Goal: Register for event/course

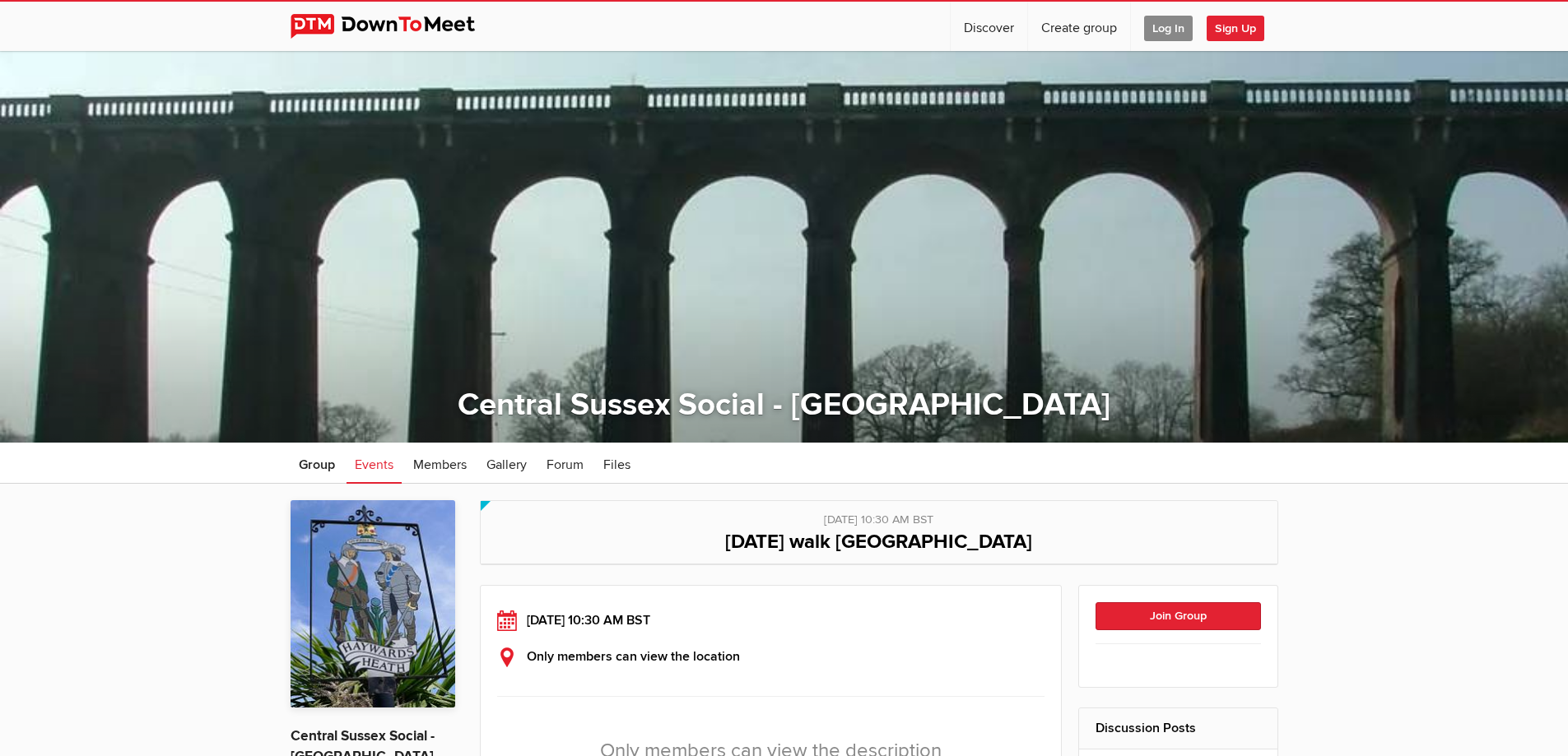
scroll to position [247, 0]
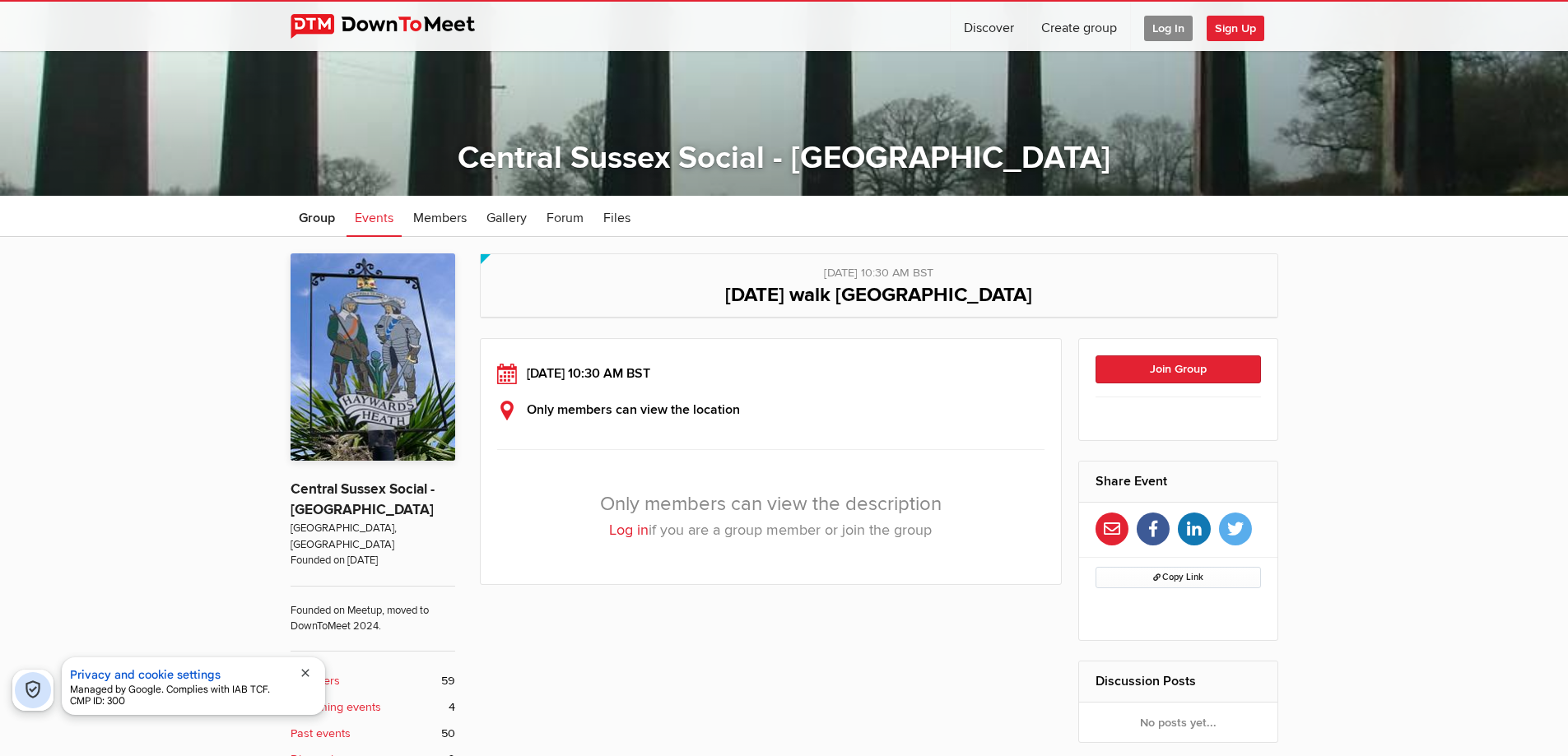
click at [1165, 32] on span "Log In" at bounding box center [1169, 28] width 49 height 25
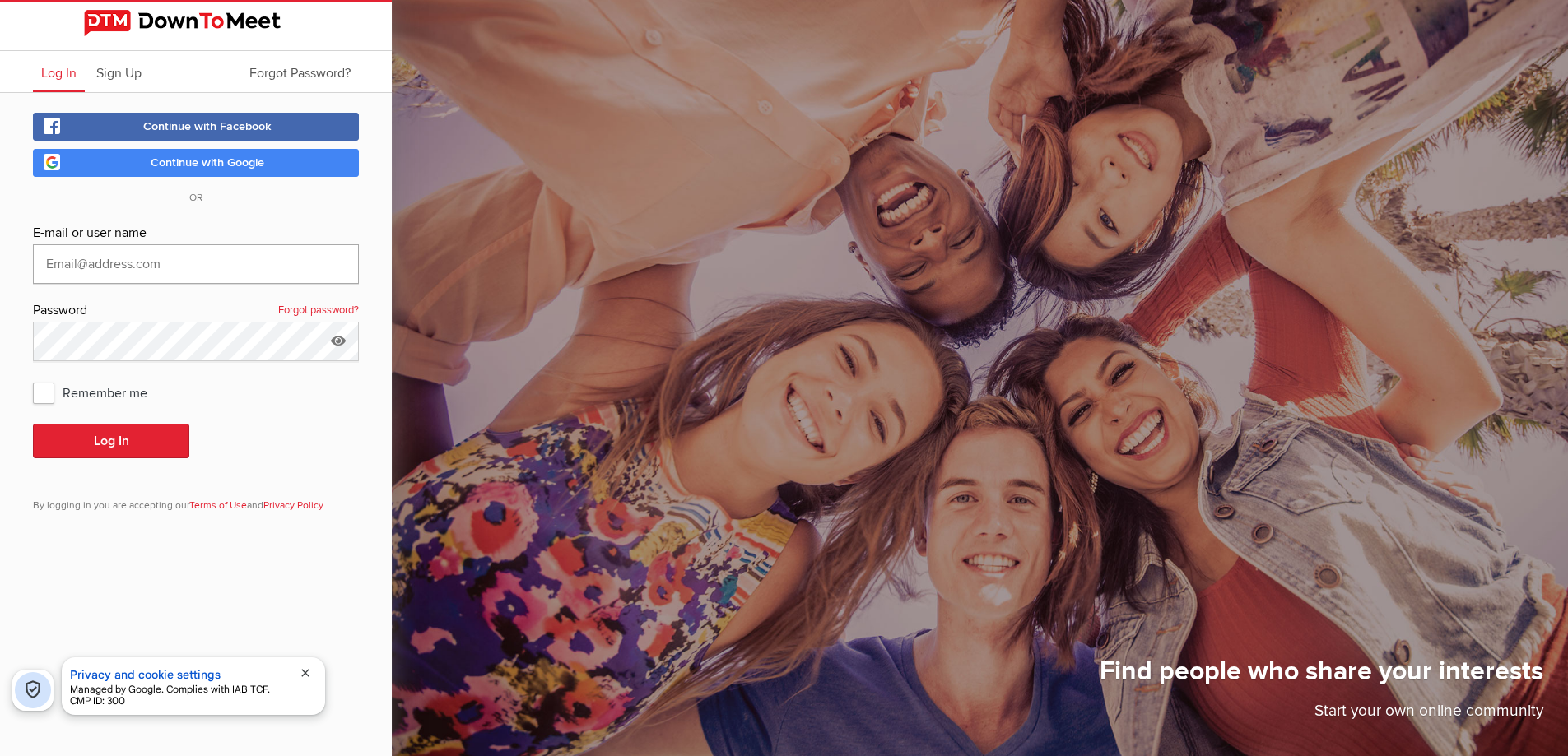
type input "[EMAIL_ADDRESS][DOMAIN_NAME]"
click at [133, 438] on button "Log In" at bounding box center [111, 441] width 156 height 35
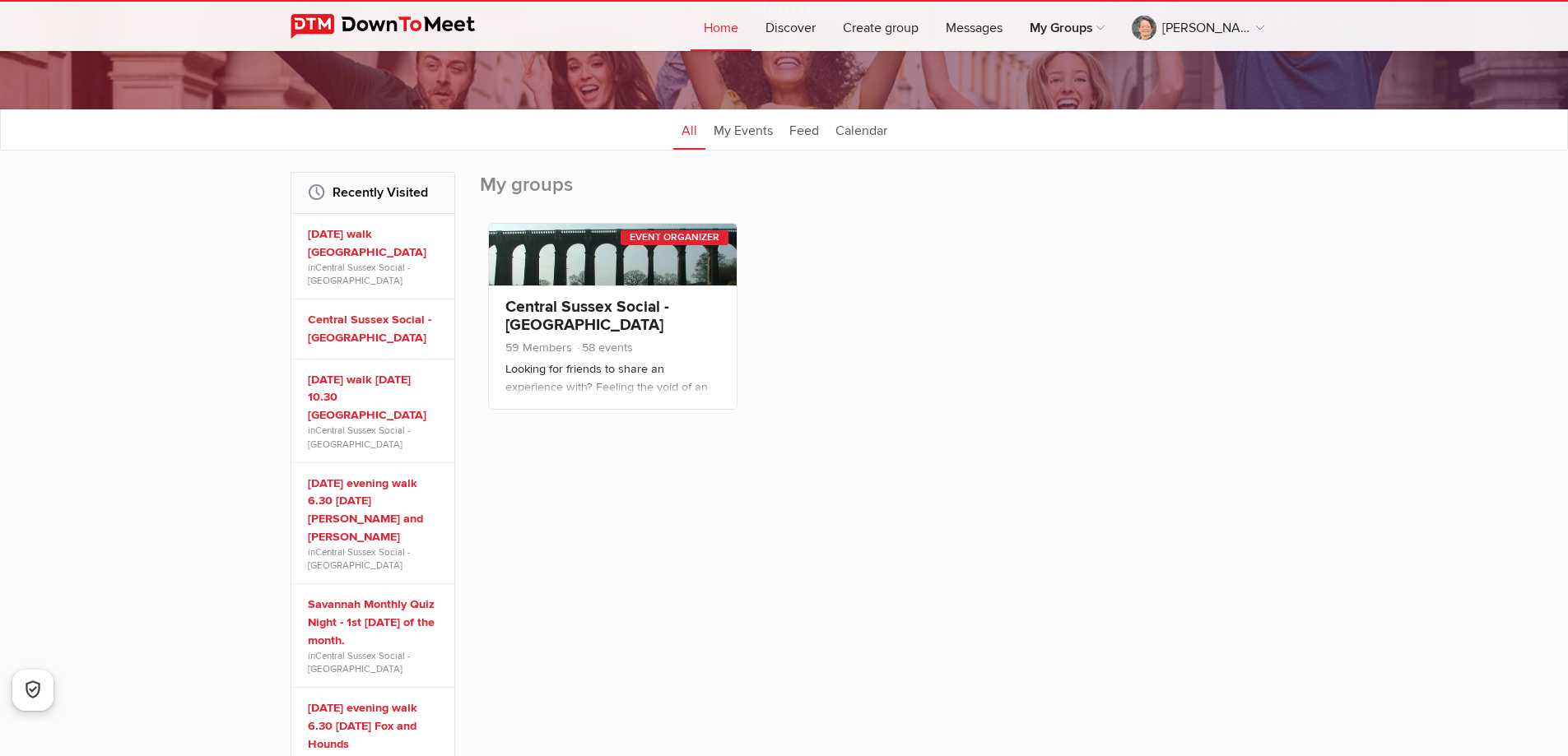
scroll to position [165, 0]
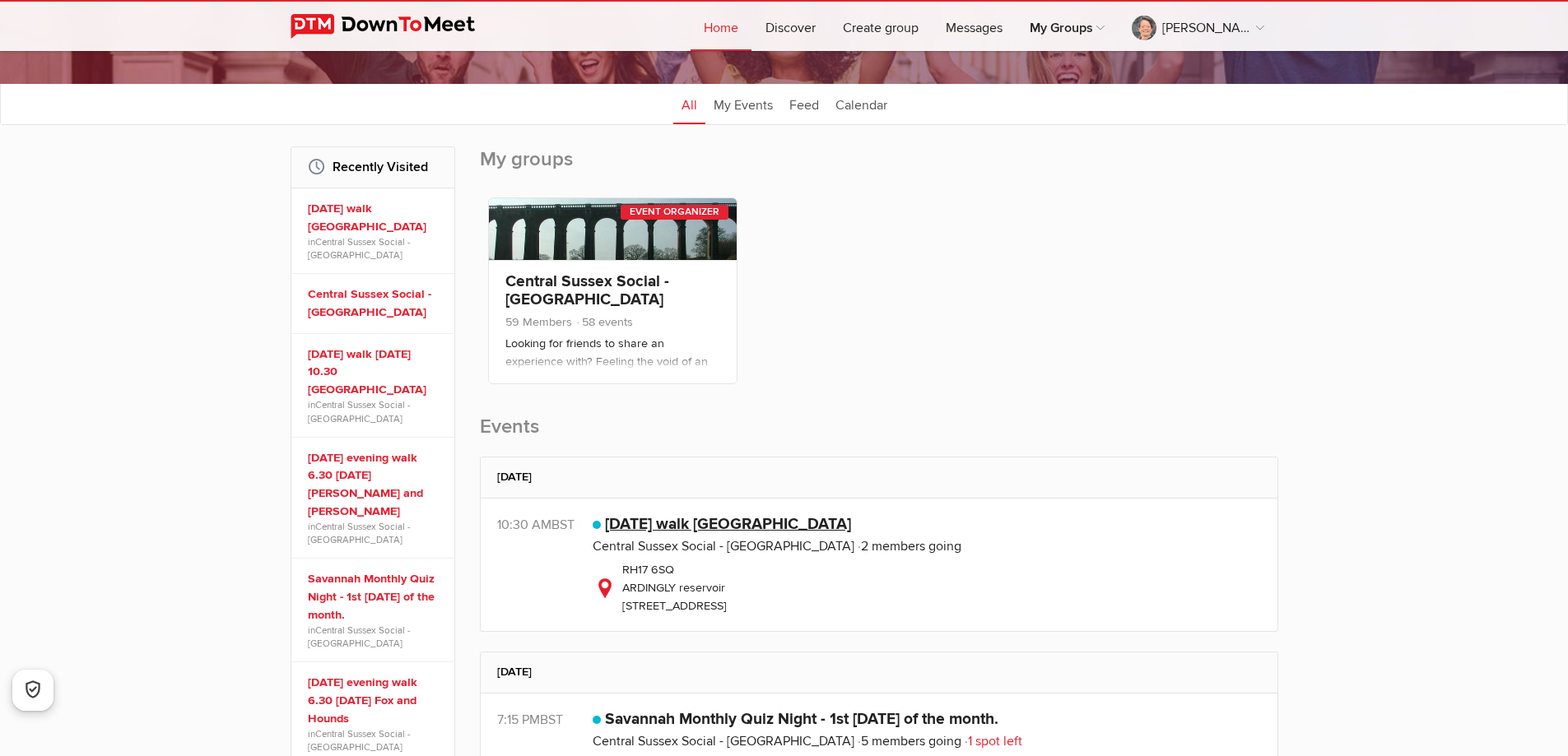
click at [735, 518] on link "[DATE] walk [GEOGRAPHIC_DATA]" at bounding box center [728, 523] width 246 height 20
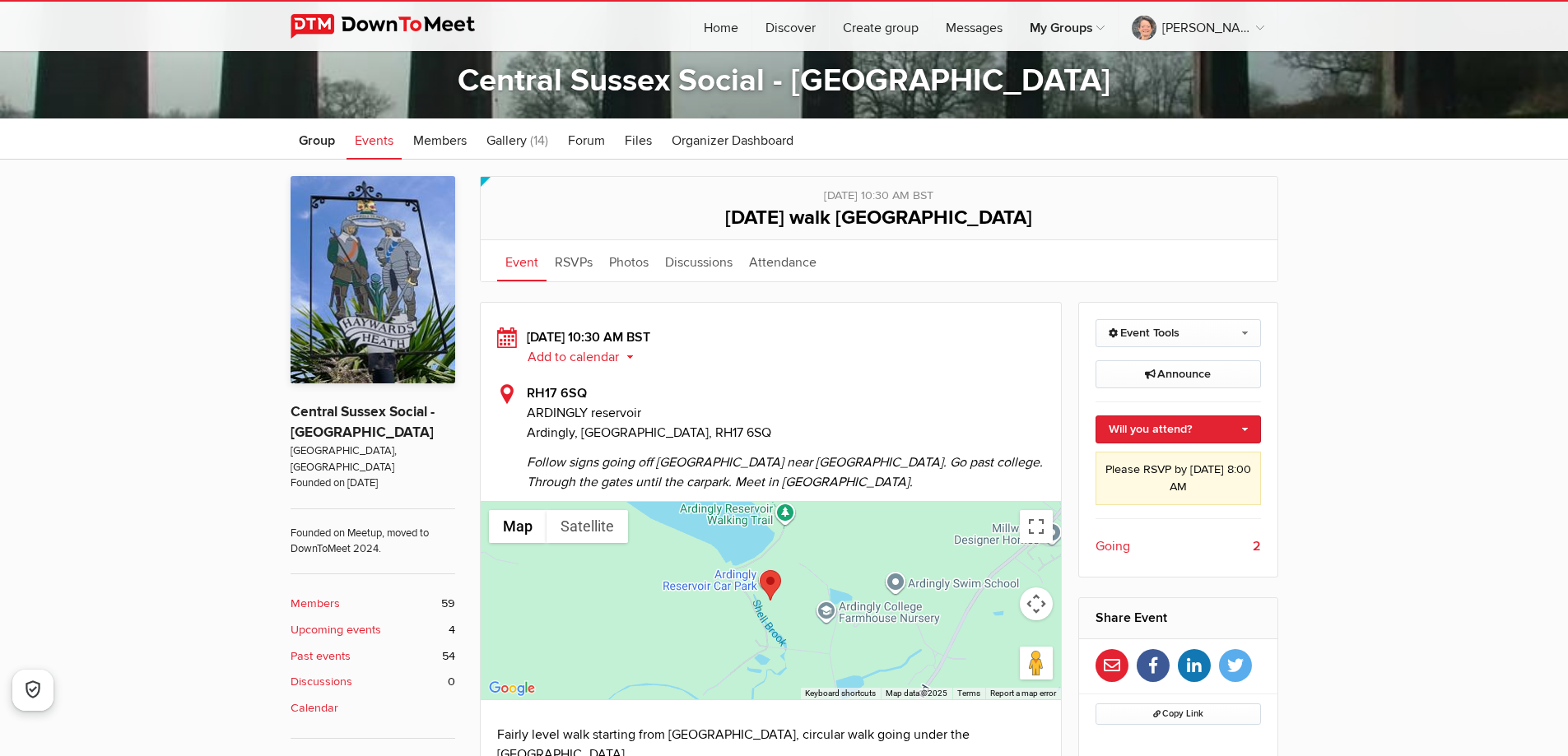
scroll to position [411, 0]
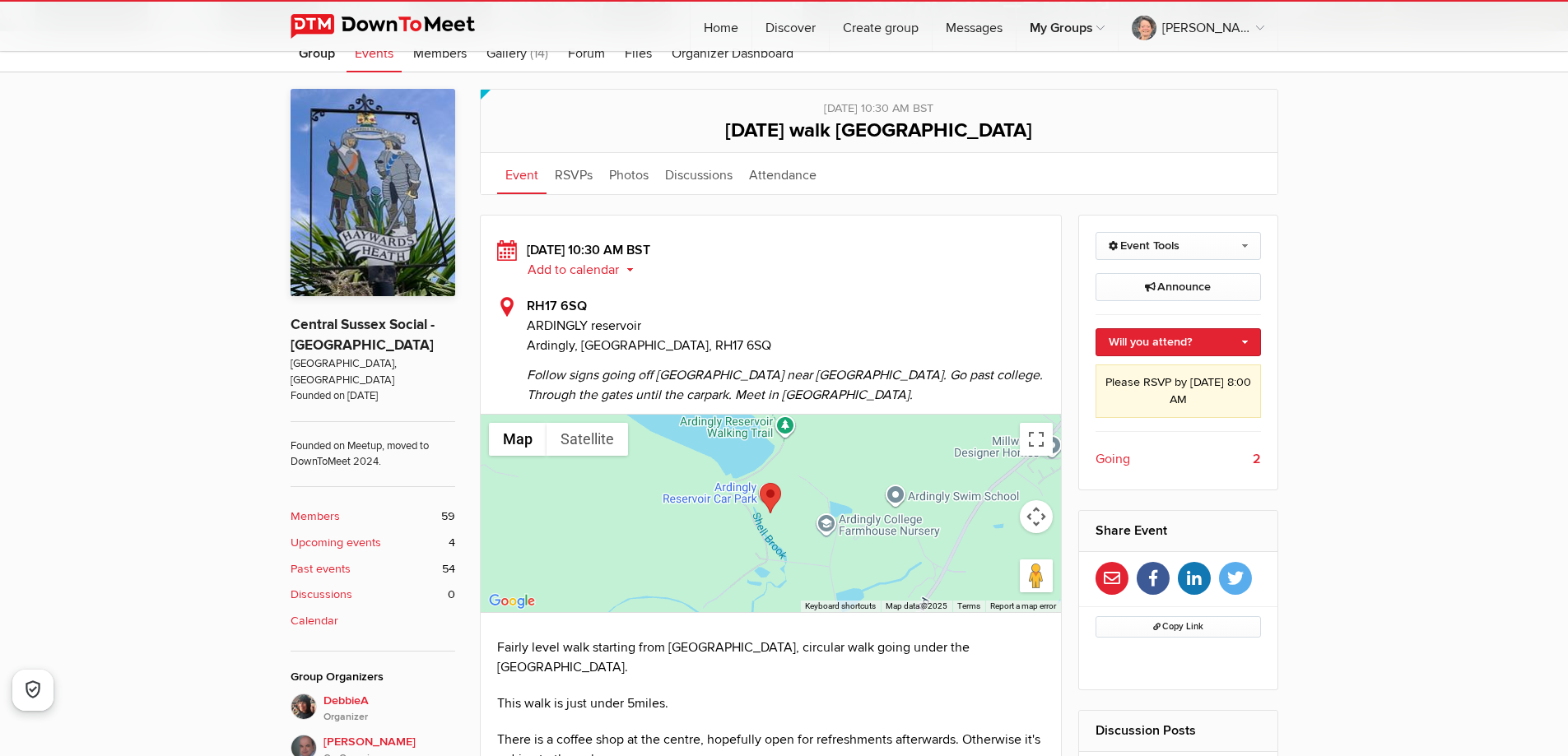
click at [1108, 459] on span "Going" at bounding box center [1113, 458] width 35 height 20
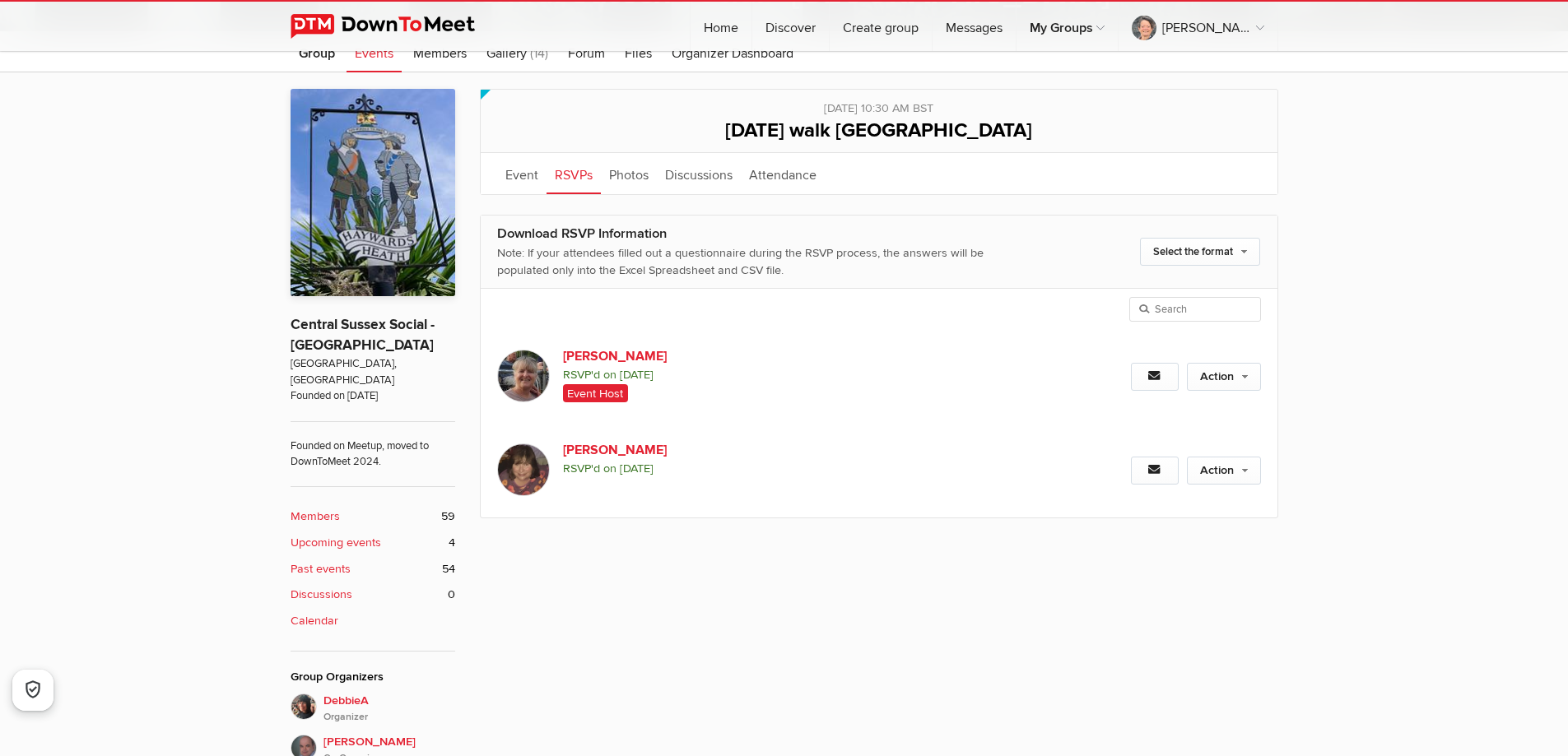
scroll to position [442, 0]
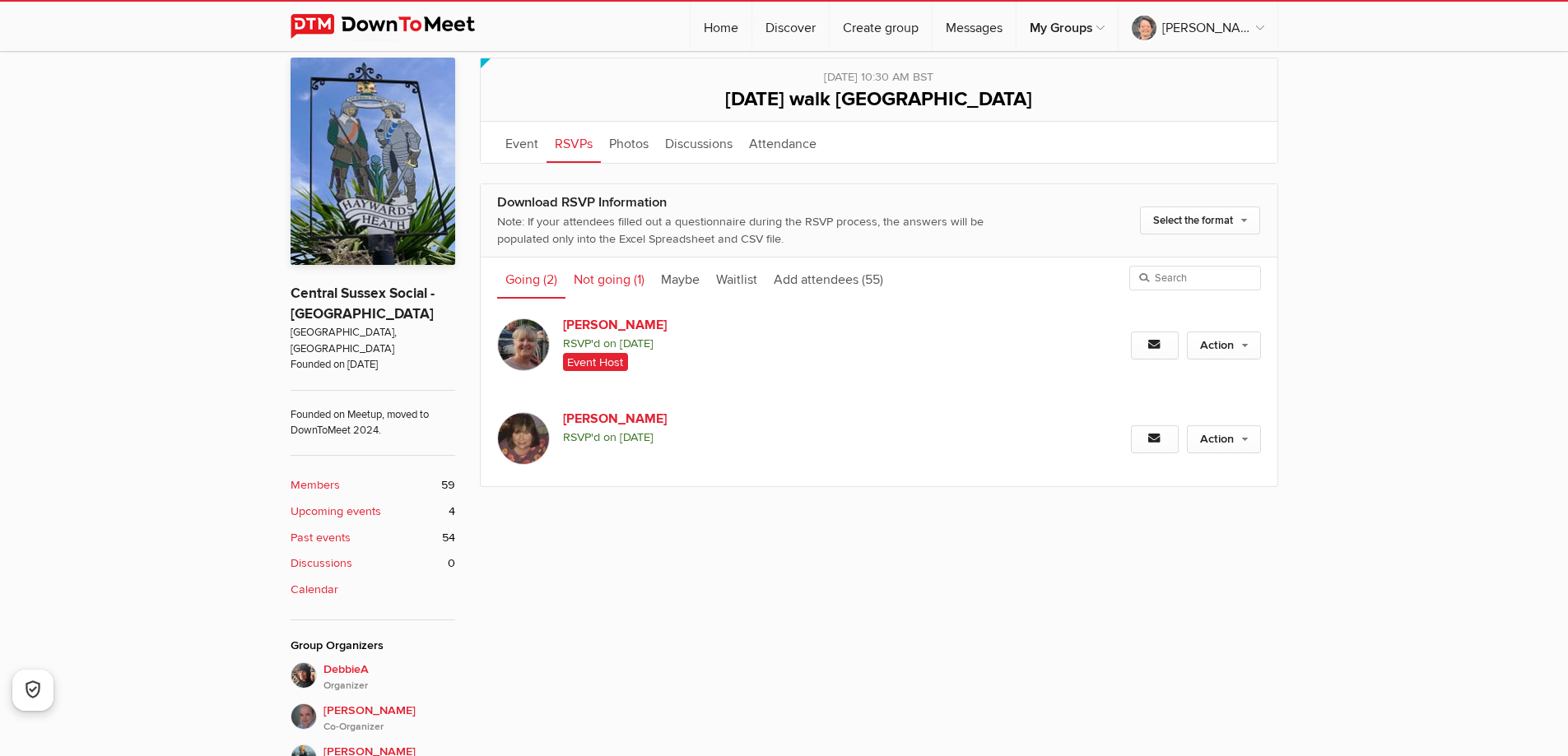
click at [610, 270] on link "Not going (1)" at bounding box center [609, 279] width 88 height 41
